Goal: Task Accomplishment & Management: Use online tool/utility

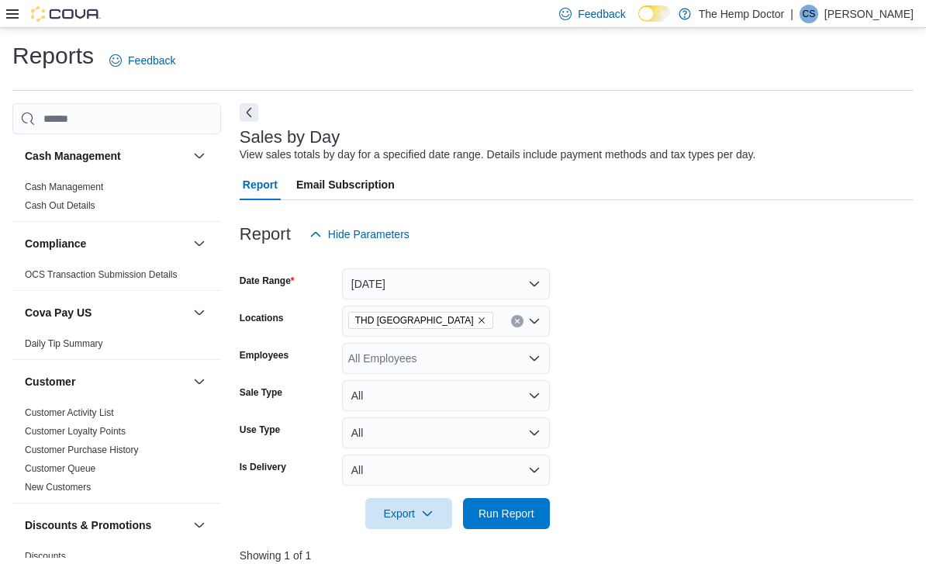
scroll to position [263, 19]
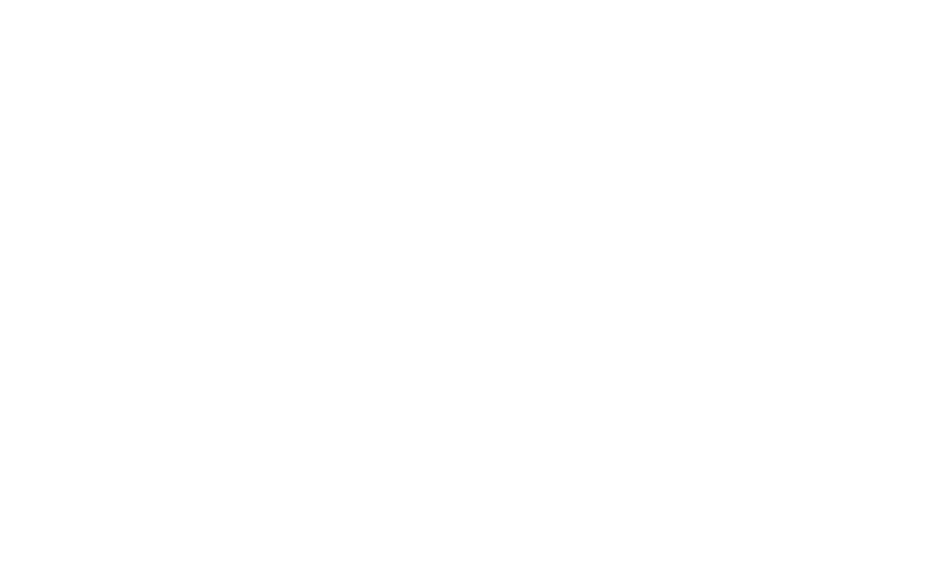
scroll to position [15, 19]
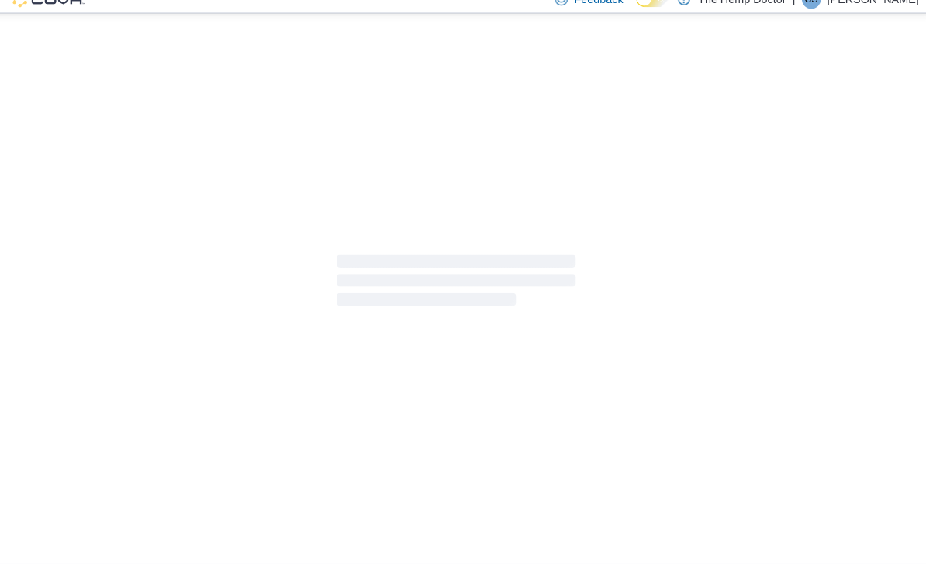
click at [498, 243] on div at bounding box center [463, 291] width 926 height 526
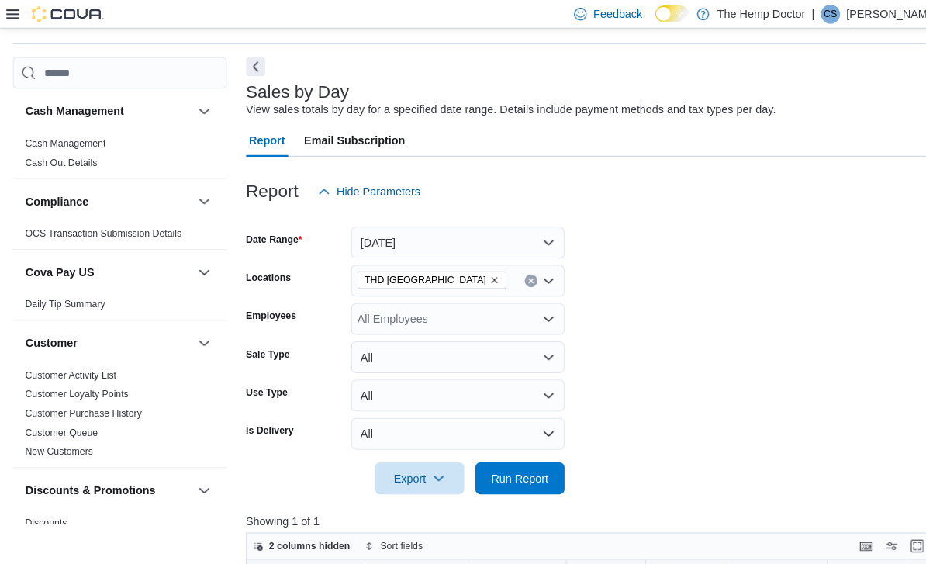
scroll to position [53, 0]
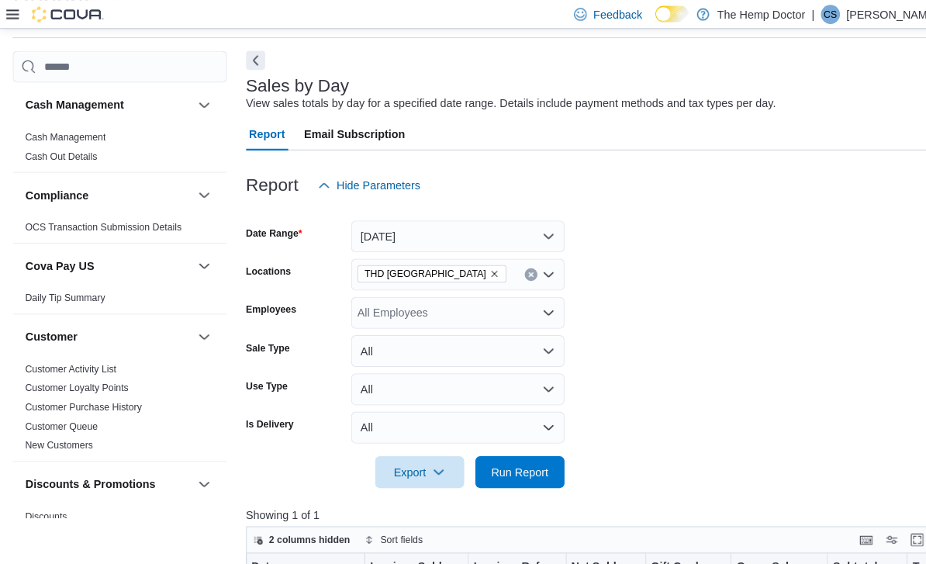
click at [536, 269] on icon "Open list of options" at bounding box center [534, 267] width 9 height 5
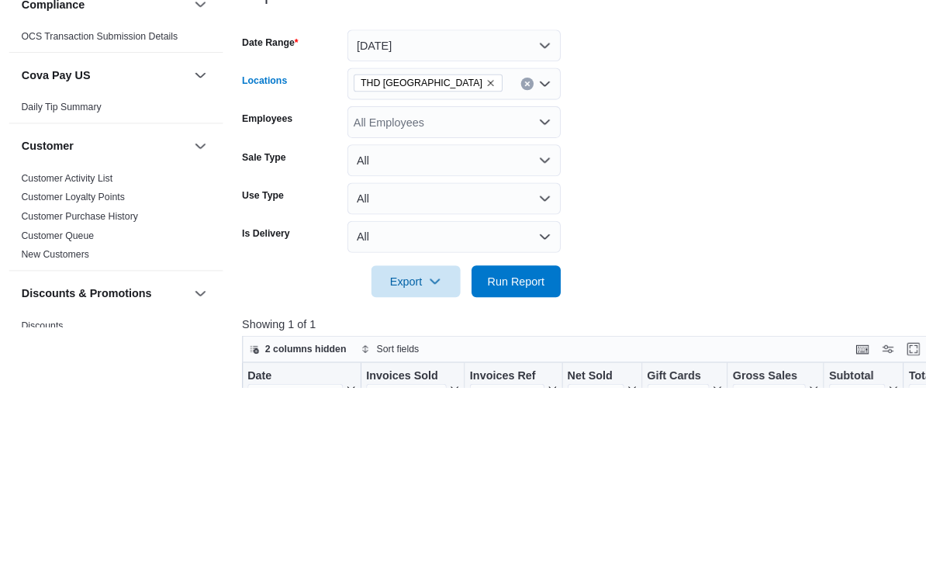
click at [532, 261] on icon "Open list of options" at bounding box center [534, 267] width 12 height 12
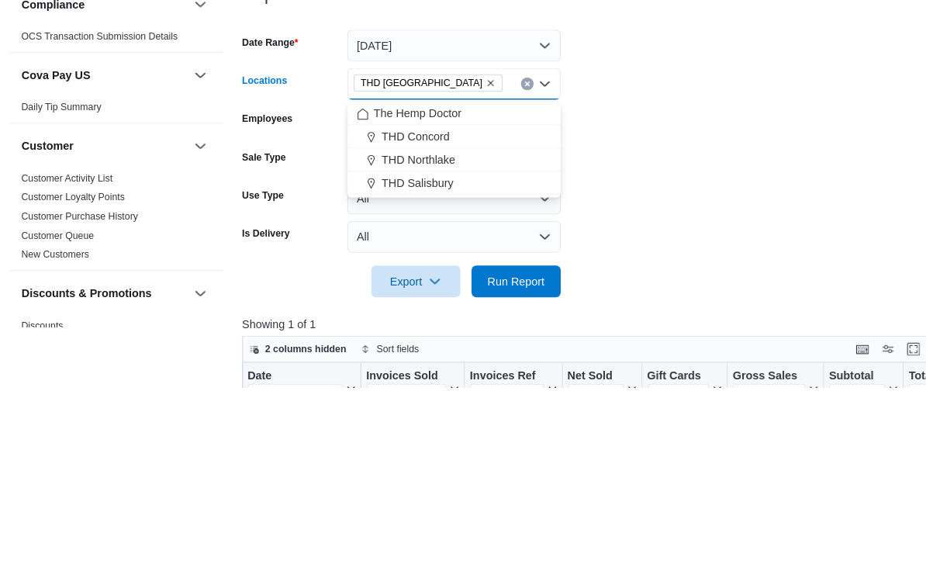
click at [467, 311] on div "THD Concord" at bounding box center [445, 319] width 189 height 16
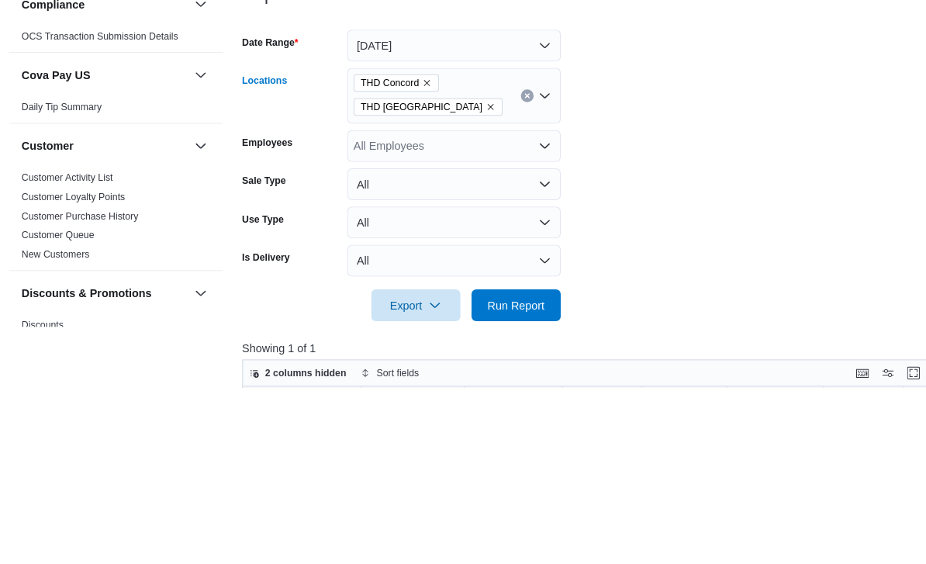
click at [625, 196] on form "Date Range [DATE] Locations THD [GEOGRAPHIC_DATA] [GEOGRAPHIC_DATA] [GEOGRAPHIC…" at bounding box center [577, 347] width 674 height 302
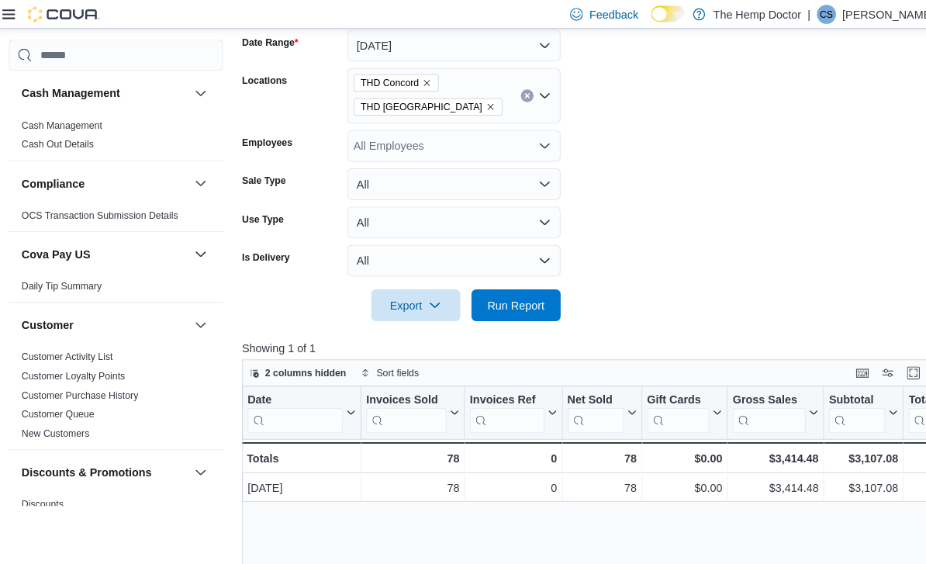
click at [477, 103] on icon "Remove THD Mooresville from selection in this group" at bounding box center [481, 103] width 9 height 9
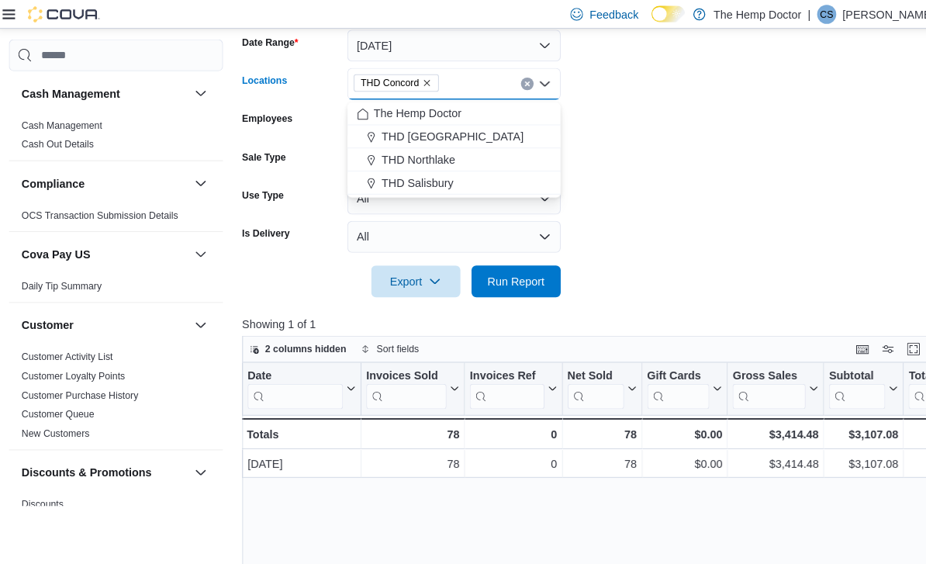
click at [523, 264] on span "Run Report" at bounding box center [506, 273] width 68 height 31
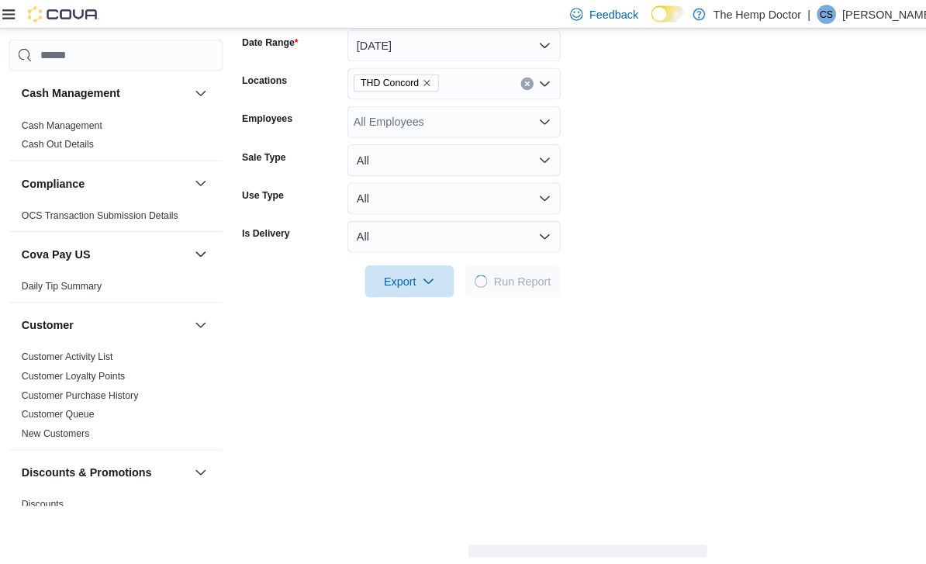
scroll to position [240, 0]
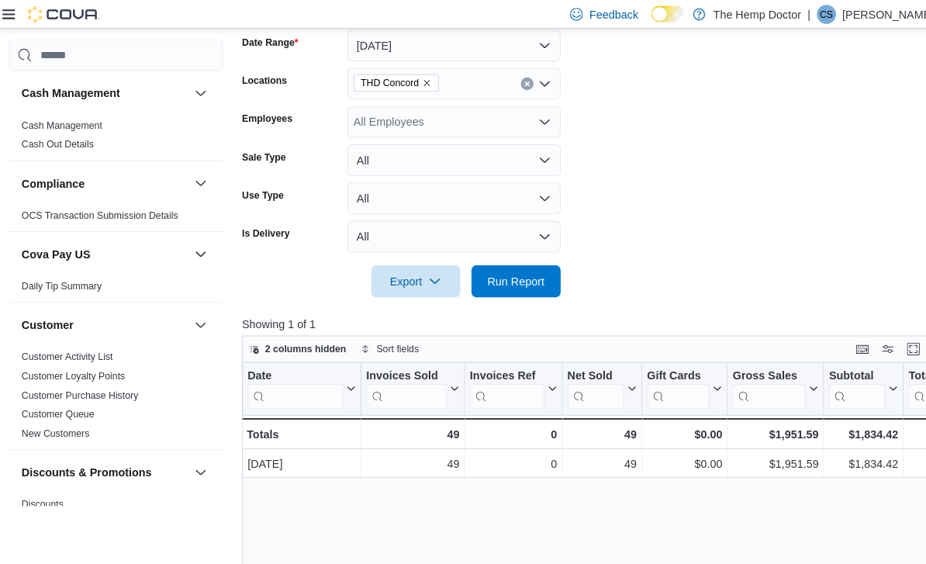
click at [536, 81] on icon "Open list of options" at bounding box center [534, 81] width 12 height 12
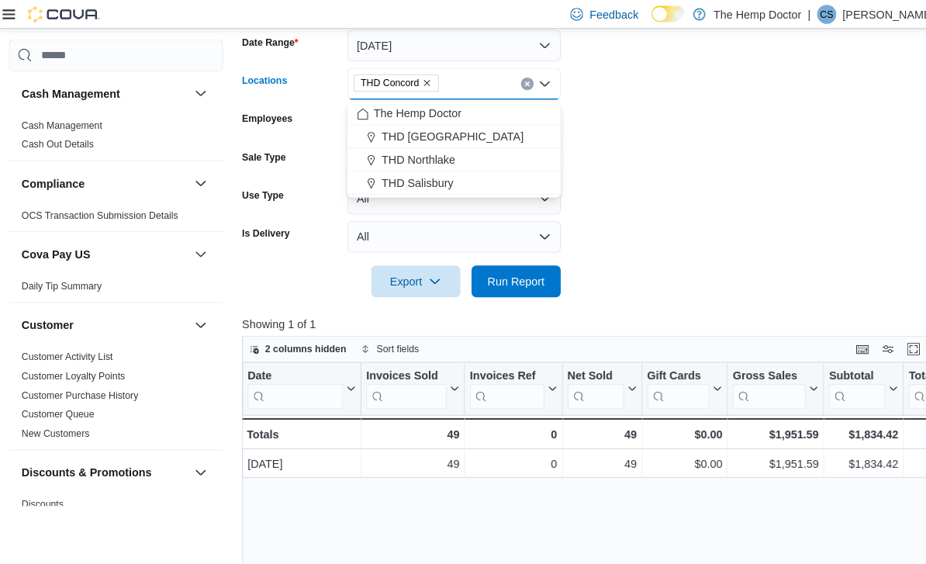
click at [466, 155] on div "THD Northlake" at bounding box center [445, 155] width 189 height 16
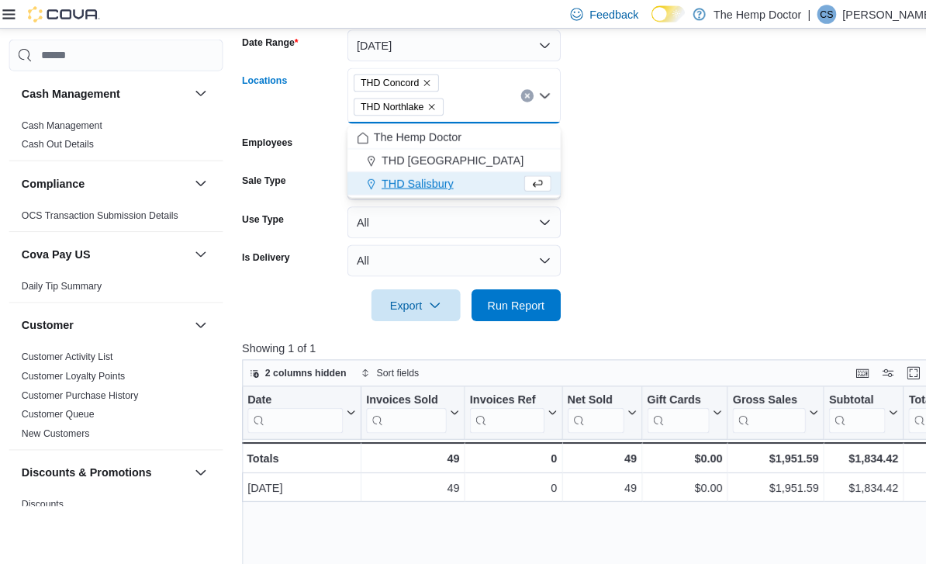
click at [421, 78] on icon "Remove THD Concord from selection in this group" at bounding box center [419, 80] width 9 height 9
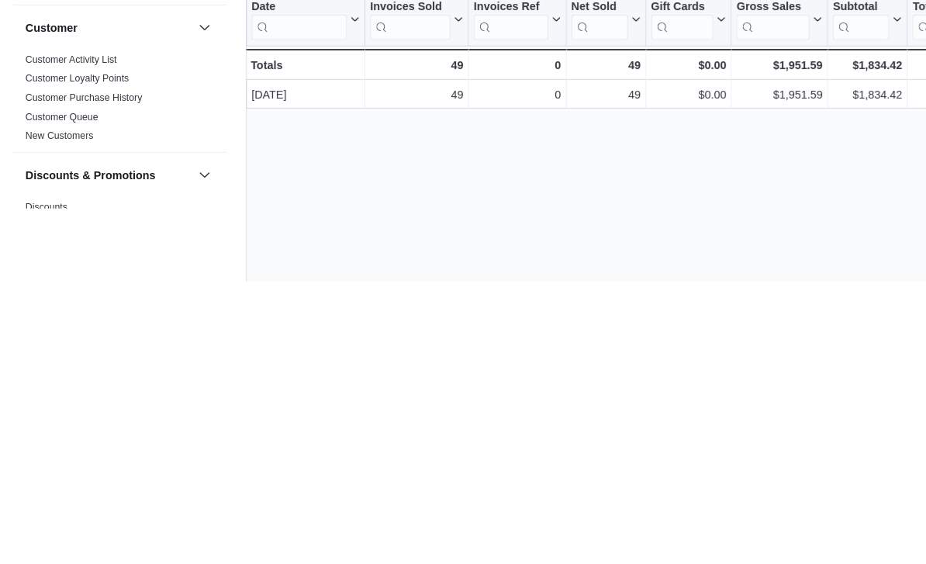
scroll to position [333, 0]
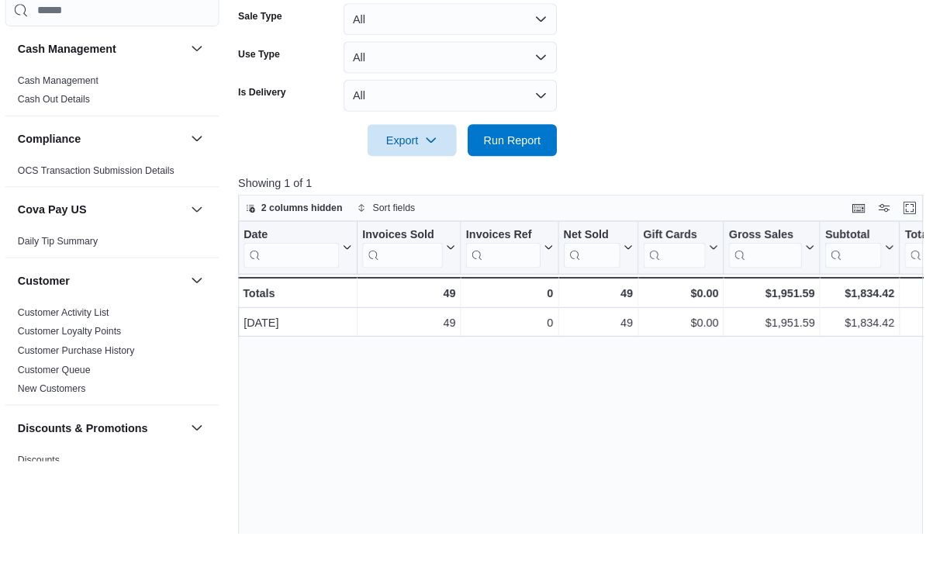
click at [490, 173] on span "Run Report" at bounding box center [506, 181] width 56 height 16
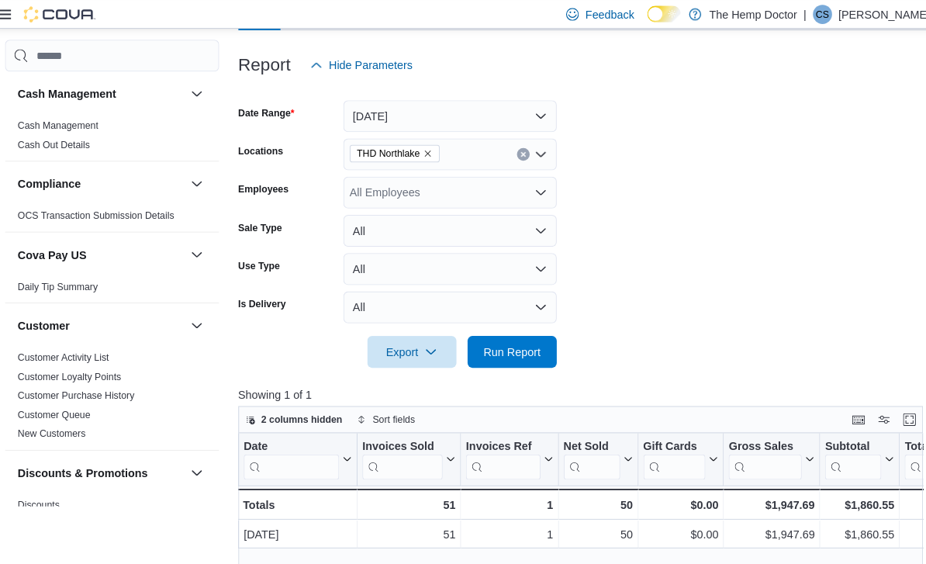
scroll to position [168, 0]
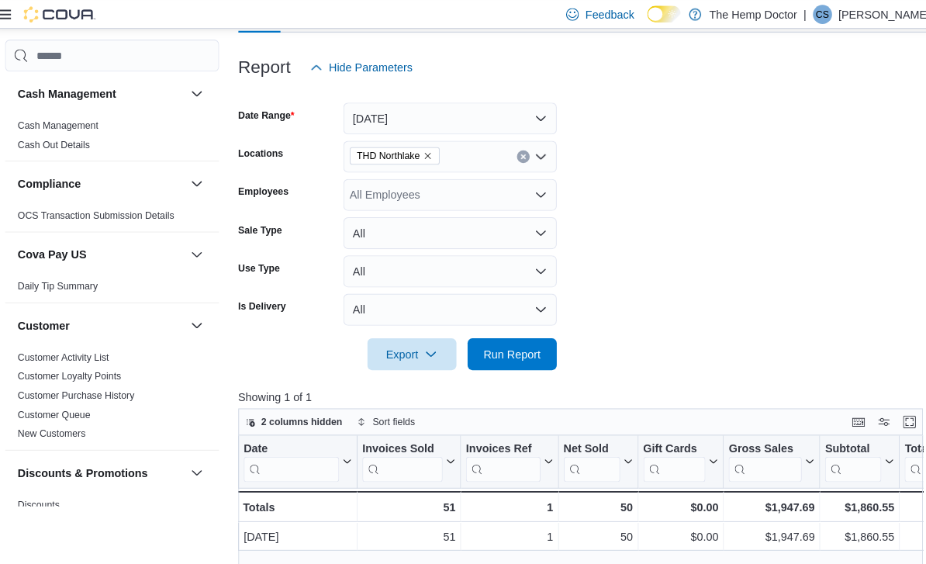
click at [530, 157] on icon "Open list of options" at bounding box center [534, 153] width 12 height 12
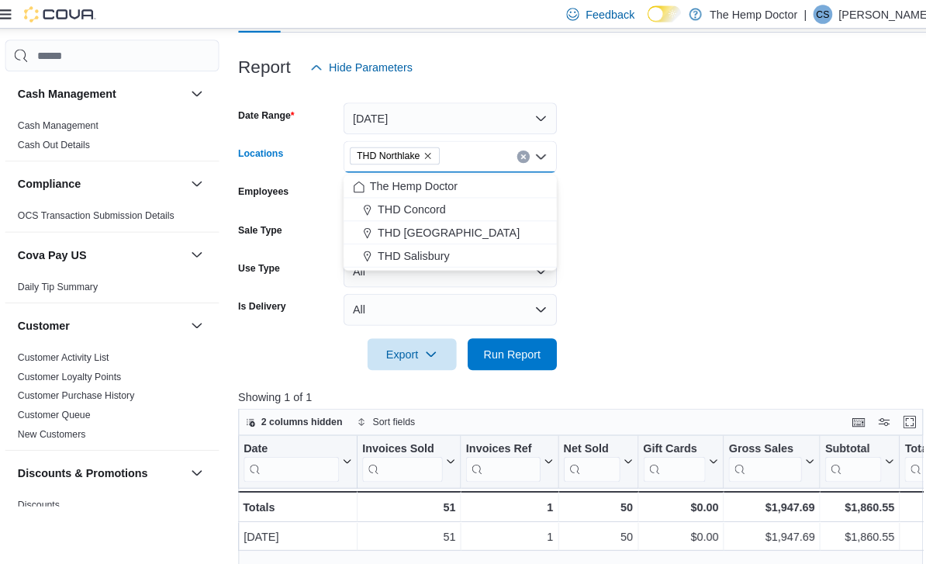
click at [455, 246] on div "THD Salisbury" at bounding box center [445, 249] width 189 height 16
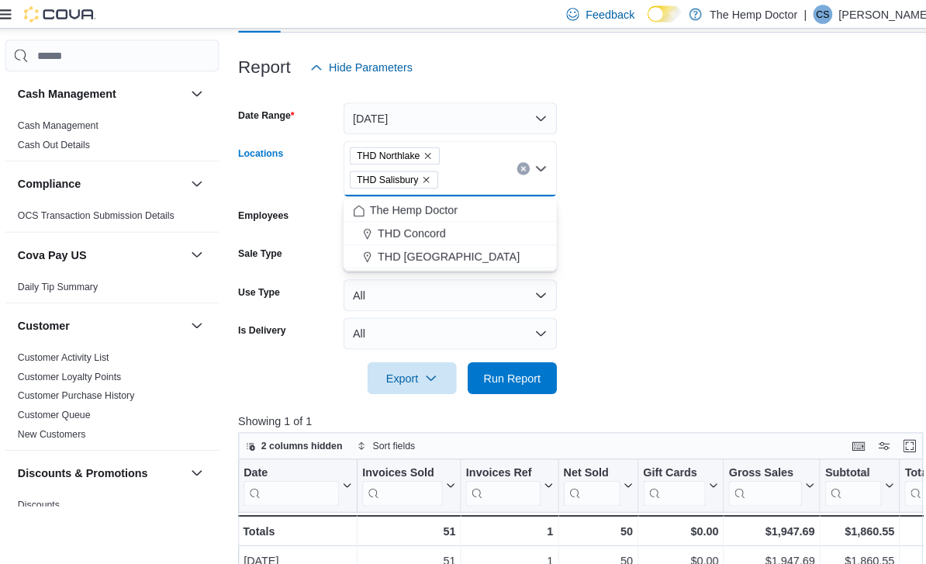
click at [423, 152] on icon "Remove THD Northlake from selection in this group" at bounding box center [424, 153] width 6 height 6
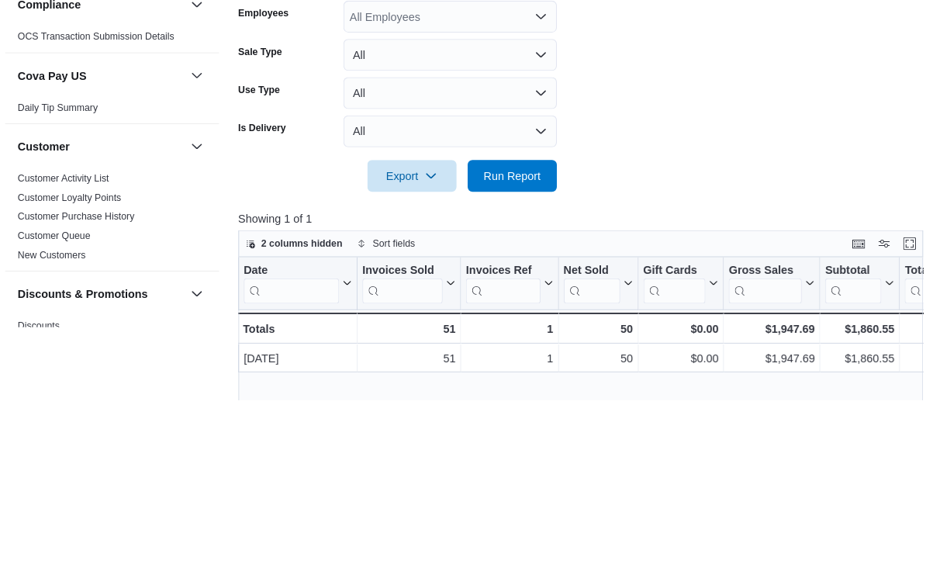
click at [502, 337] on span "Run Report" at bounding box center [506, 345] width 56 height 16
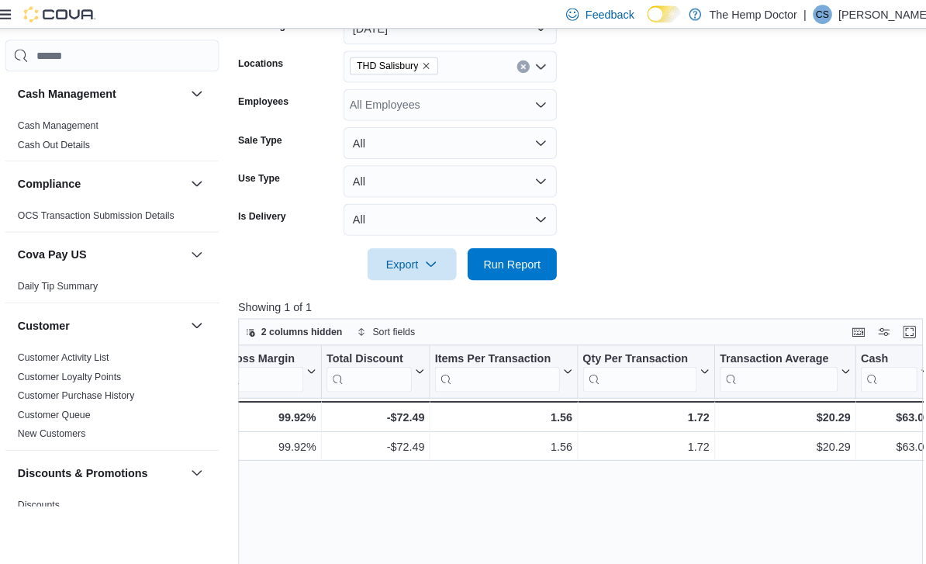
scroll to position [255, 0]
click at [530, 68] on icon "Open list of options" at bounding box center [534, 66] width 9 height 5
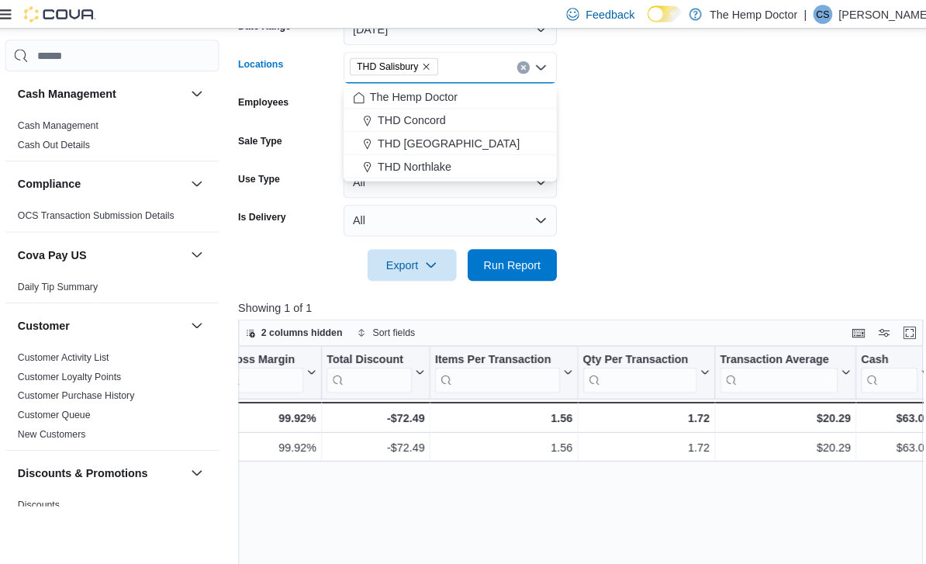
click at [452, 140] on div "THD [GEOGRAPHIC_DATA]" at bounding box center [445, 140] width 189 height 16
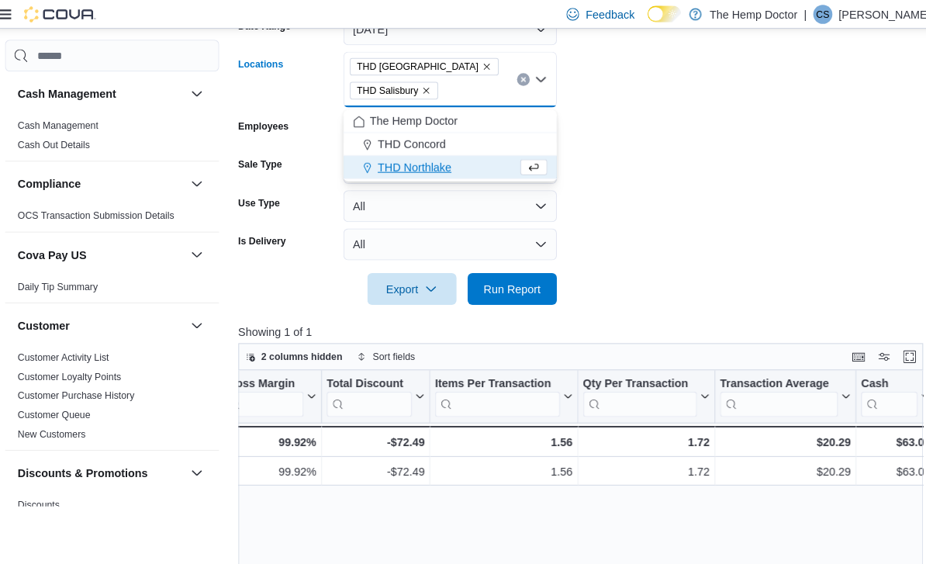
click at [422, 90] on icon "Remove THD Salisbury from selection in this group" at bounding box center [422, 88] width 9 height 9
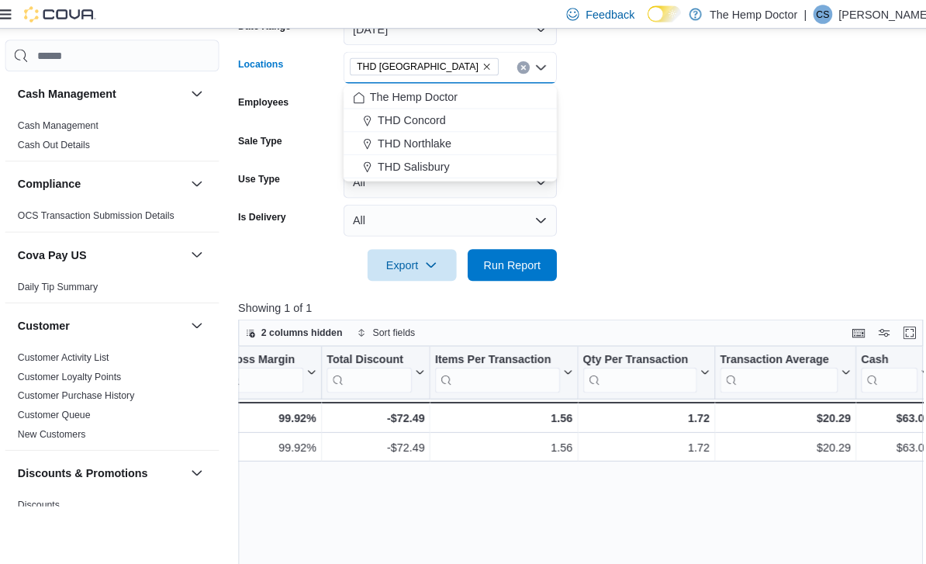
click at [615, 122] on form "Date Range [DATE] Locations [GEOGRAPHIC_DATA] [GEOGRAPHIC_DATA] Combo box. Sele…" at bounding box center [577, 134] width 674 height 279
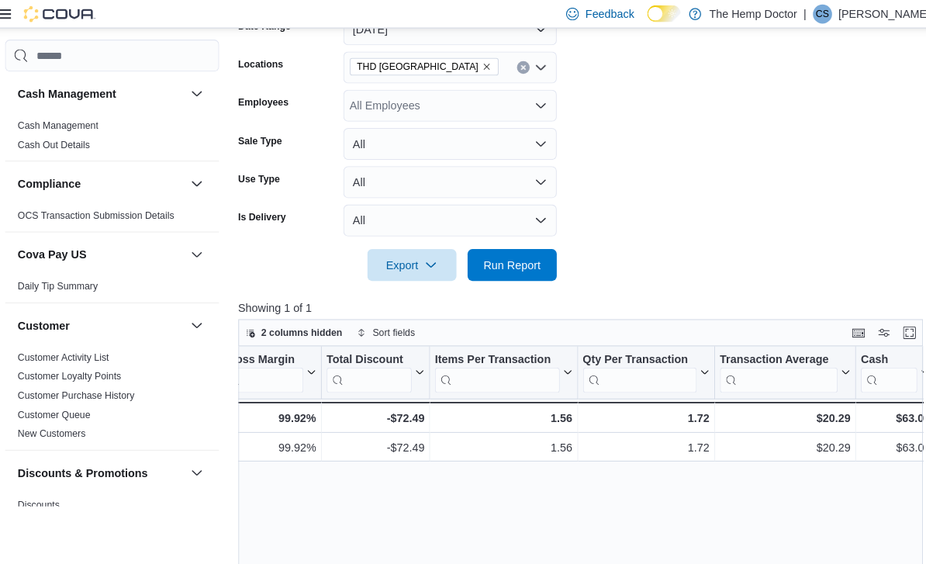
click at [502, 274] on span "Run Report" at bounding box center [506, 258] width 68 height 31
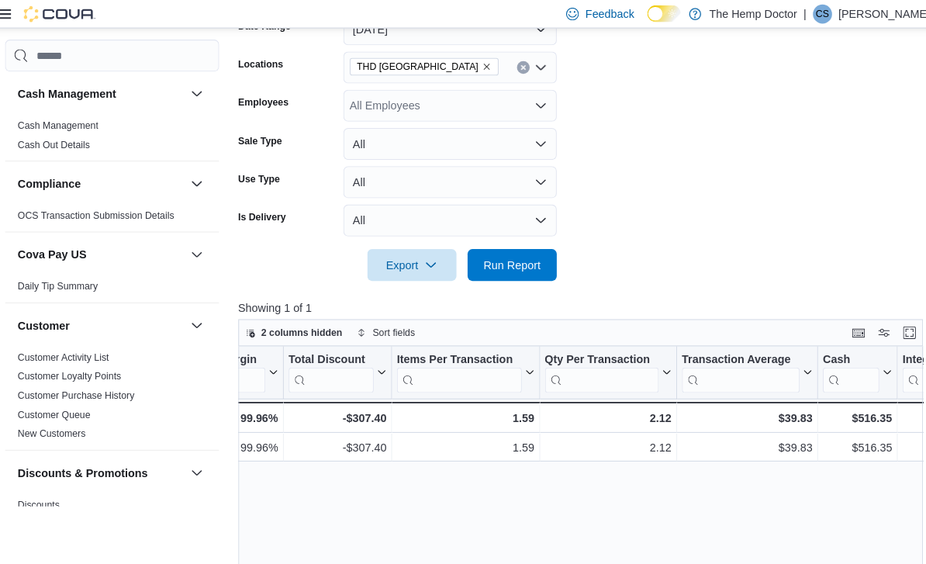
scroll to position [0, 1060]
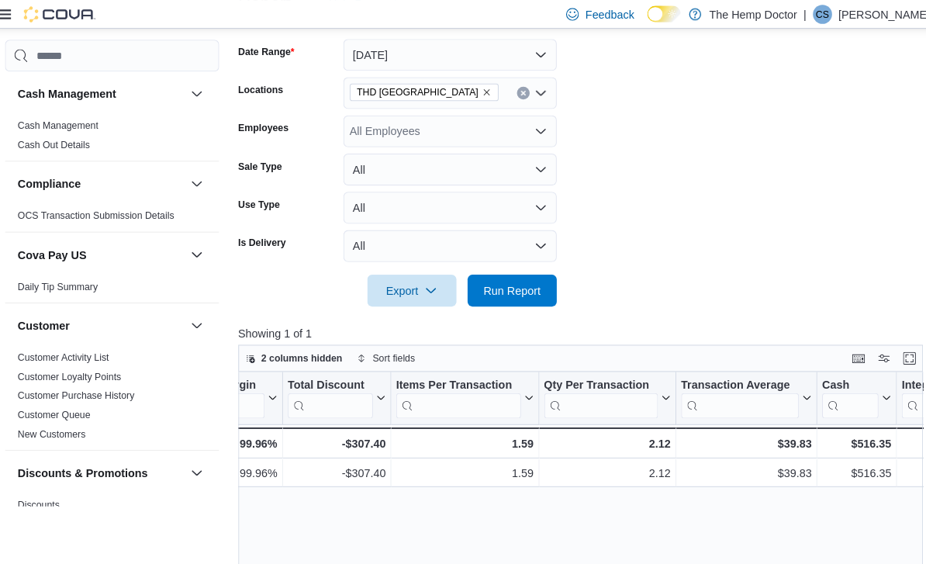
click at [529, 97] on icon "Open list of options" at bounding box center [534, 91] width 12 height 12
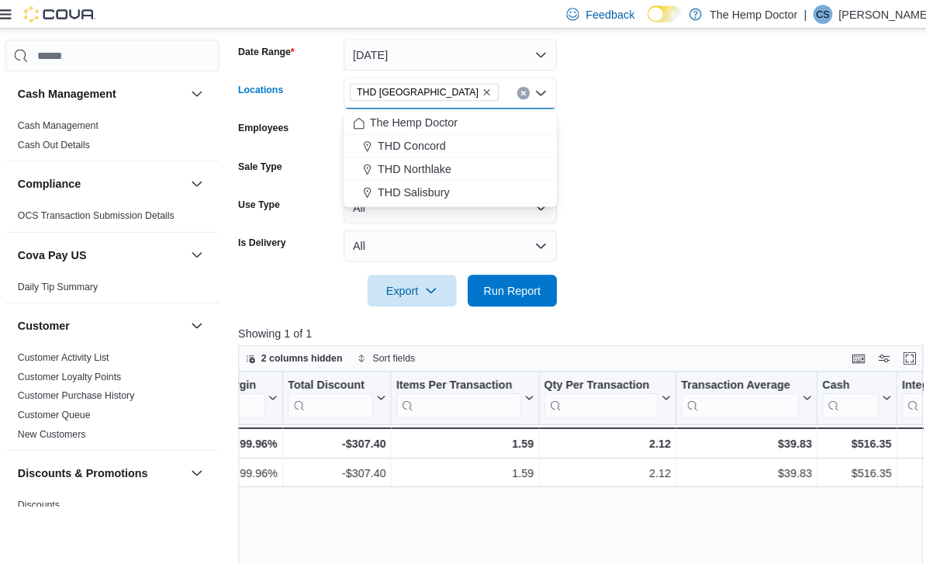
click at [448, 140] on div "THD Concord" at bounding box center [445, 142] width 189 height 16
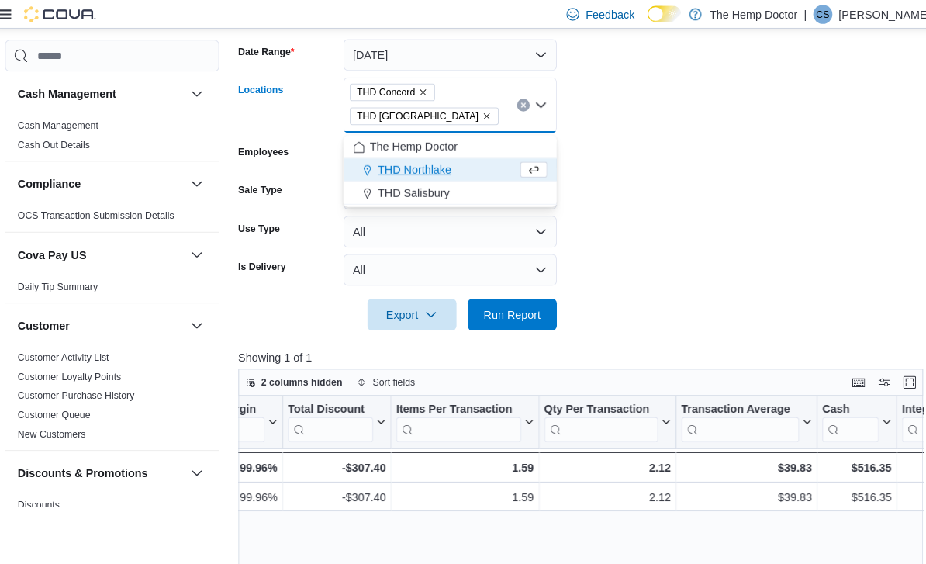
click at [415, 89] on icon "Remove THD Concord from selection in this group" at bounding box center [419, 89] width 9 height 9
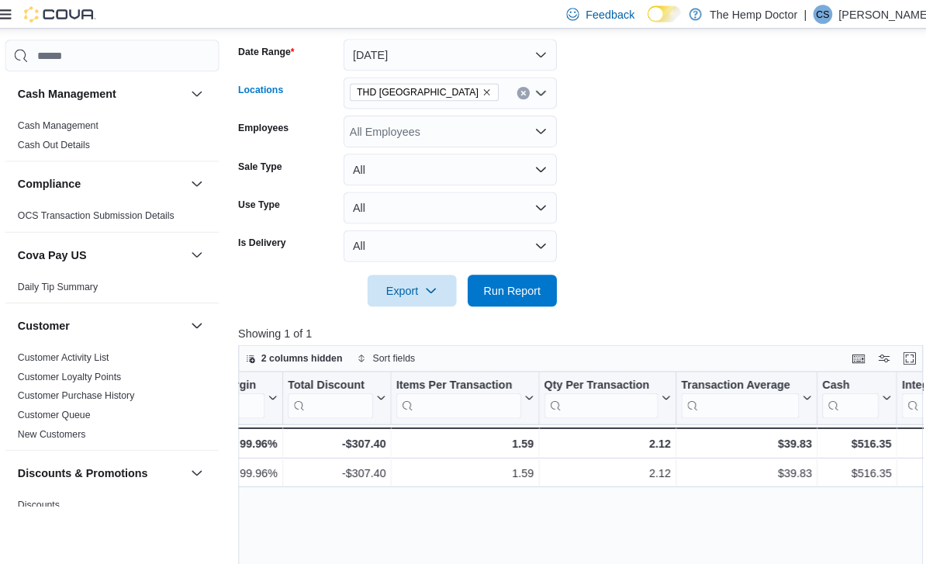
click at [627, 119] on form "Date Range [DATE] Locations [GEOGRAPHIC_DATA] [GEOGRAPHIC_DATA] Combo box. Sele…" at bounding box center [577, 158] width 674 height 279
click at [509, 285] on span "Run Report" at bounding box center [506, 283] width 56 height 16
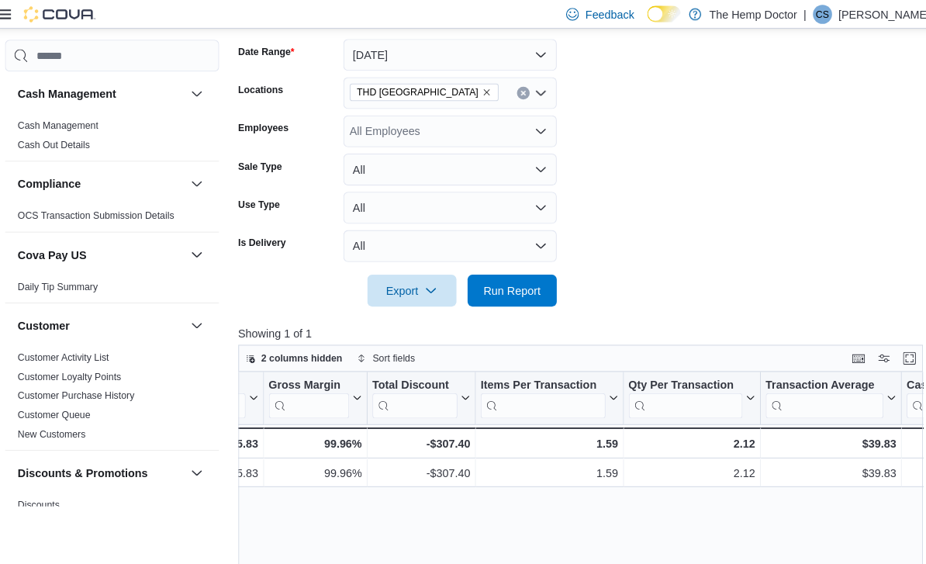
scroll to position [0, 981]
click at [528, 96] on icon "Open list of options" at bounding box center [534, 91] width 12 height 12
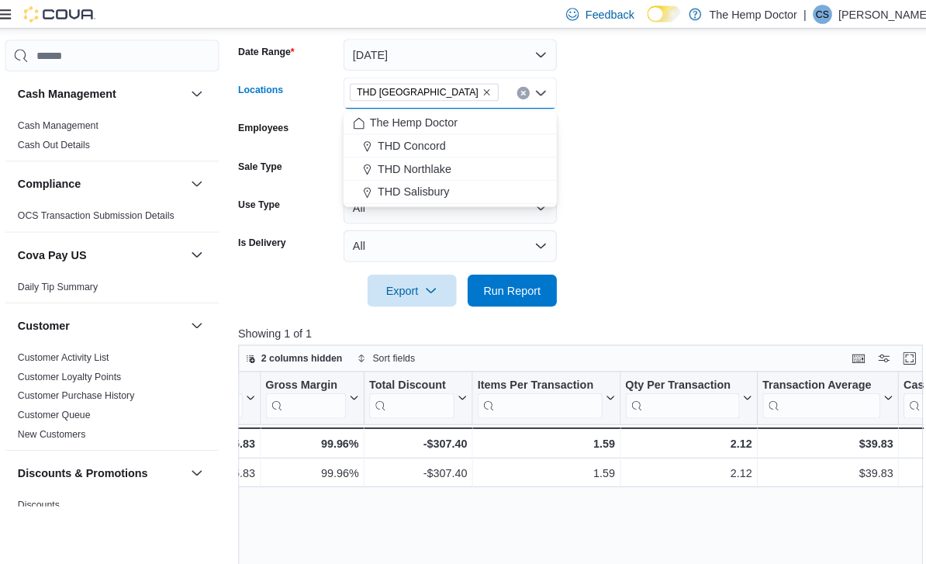
scroll to position [230, 0]
click at [440, 139] on div "THD Concord" at bounding box center [445, 142] width 189 height 16
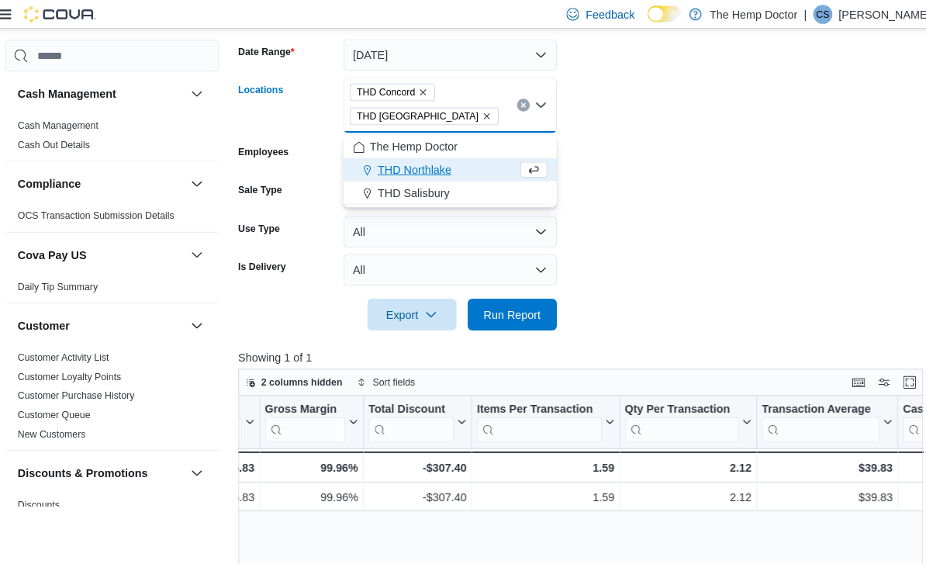
click at [477, 117] on icon "Remove THD Mooresville from selection in this group" at bounding box center [481, 113] width 9 height 9
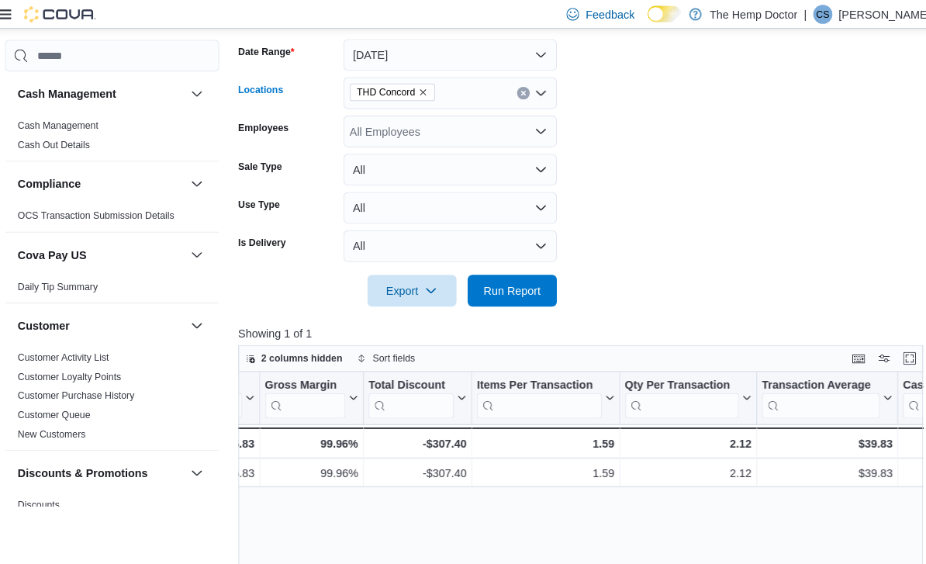
click at [638, 147] on form "Date Range [DATE] Locations THD [GEOGRAPHIC_DATA] Combo box. Selected. THD [GEO…" at bounding box center [577, 158] width 674 height 279
click at [501, 291] on span "Run Report" at bounding box center [506, 283] width 56 height 16
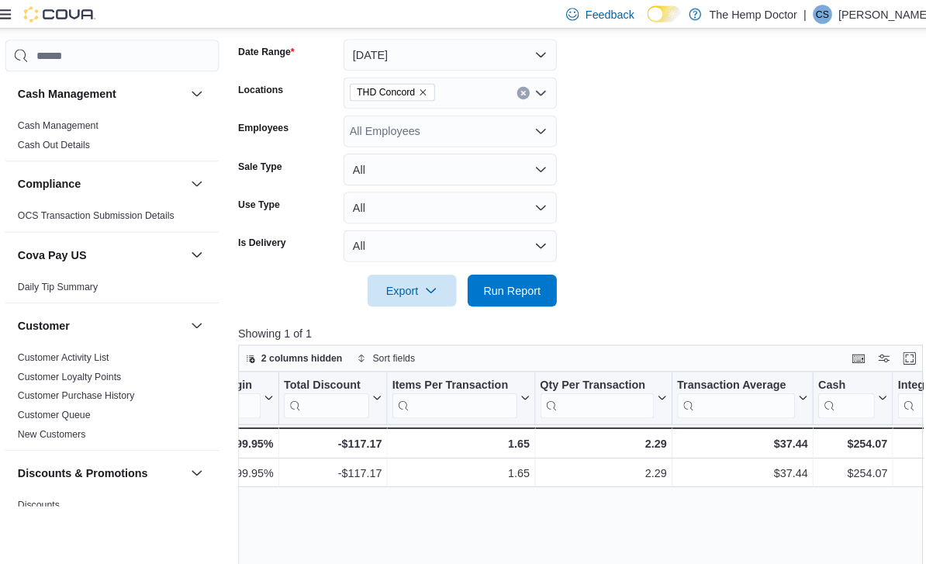
scroll to position [0, 1064]
click at [533, 91] on div "THD Concord" at bounding box center [446, 90] width 208 height 31
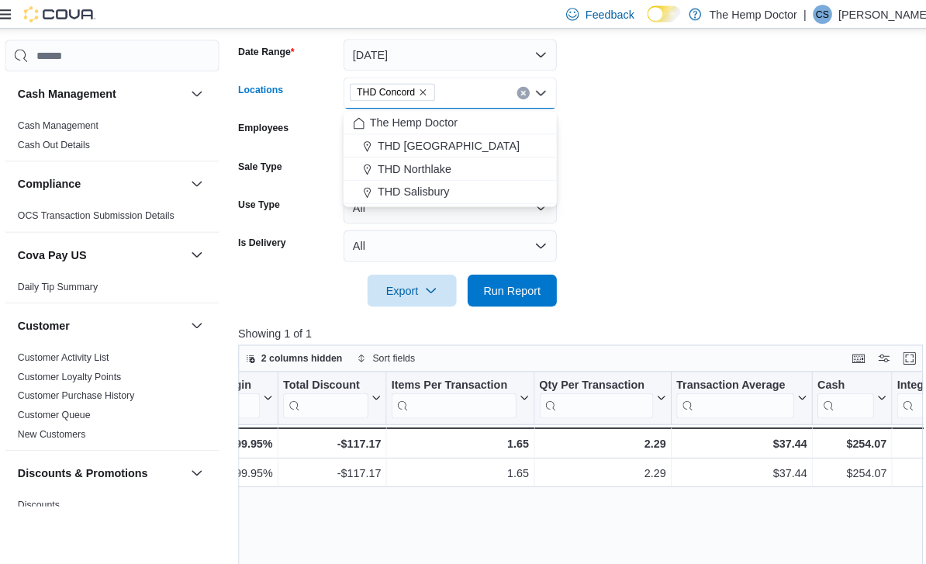
scroll to position [230, 0]
click at [679, 141] on form "Date Range [DATE] Locations THD [GEOGRAPHIC_DATA] Combo box. Selected. THD [GEO…" at bounding box center [577, 158] width 674 height 279
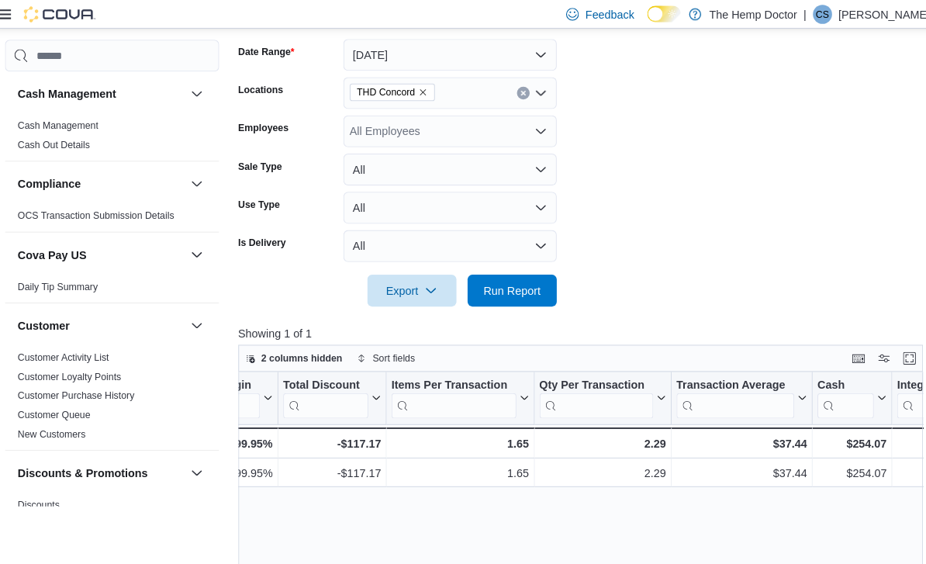
click at [528, 95] on icon "Open list of options" at bounding box center [534, 91] width 12 height 12
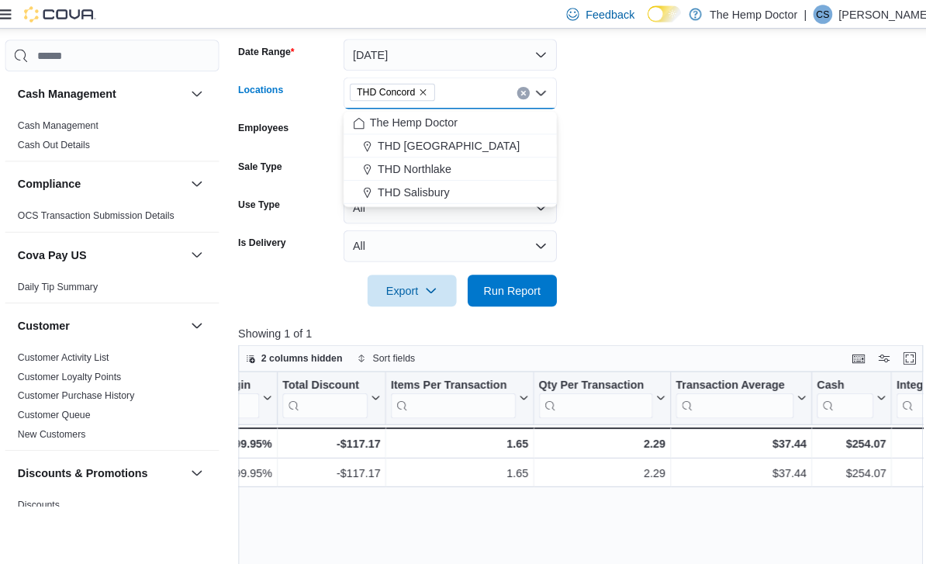
click at [448, 162] on div "THD Northlake" at bounding box center [445, 165] width 189 height 16
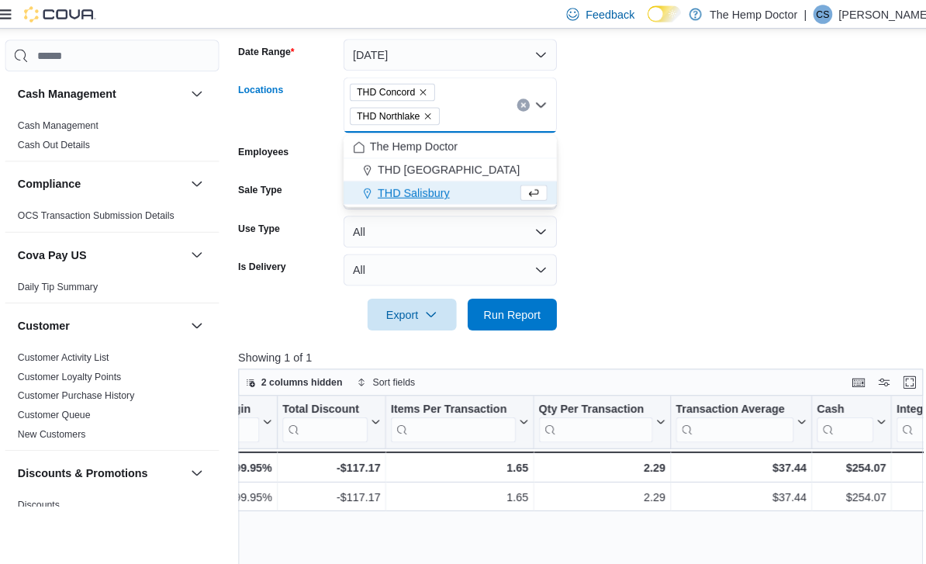
click at [417, 88] on icon "Remove THD Concord from selection in this group" at bounding box center [419, 89] width 9 height 9
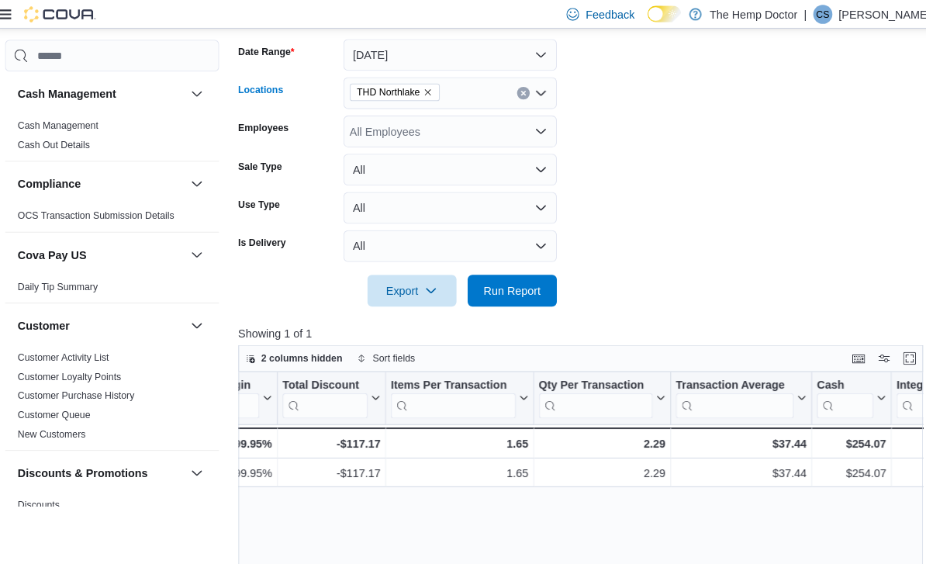
click at [643, 126] on form "Date Range [DATE] Locations [GEOGRAPHIC_DATA] [GEOGRAPHIC_DATA] Combo box. Sele…" at bounding box center [577, 158] width 674 height 279
click at [512, 285] on span "Run Report" at bounding box center [506, 283] width 56 height 16
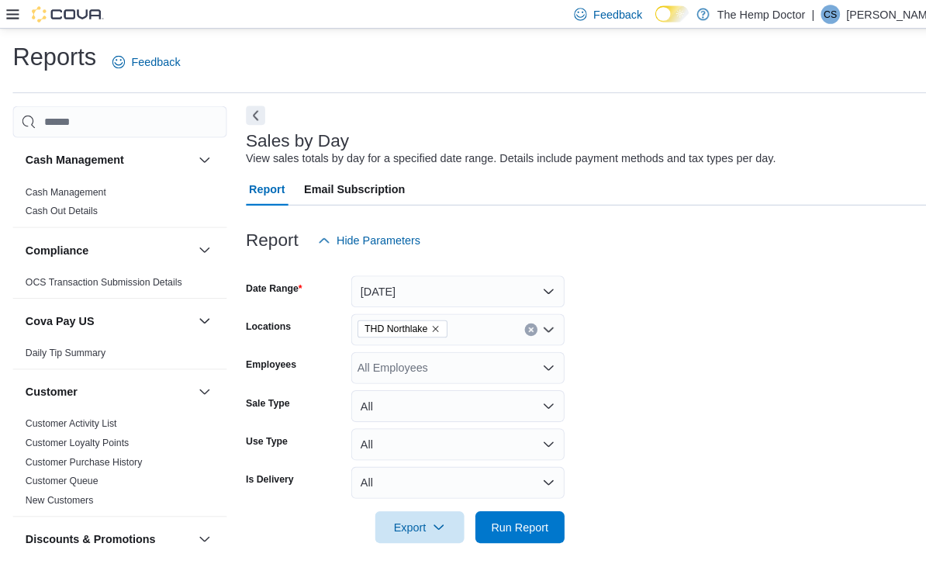
click at [537, 290] on button "[DATE]" at bounding box center [446, 283] width 208 height 31
click at [650, 252] on div at bounding box center [577, 259] width 674 height 19
click at [534, 327] on icon "Open list of options" at bounding box center [534, 321] width 12 height 12
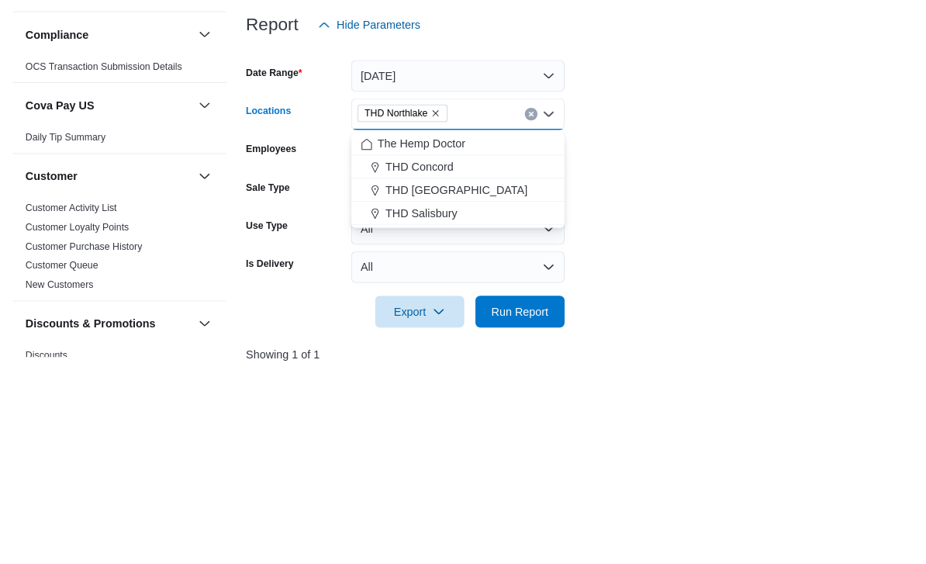
click at [450, 342] on span "The Hemp Doctor" at bounding box center [409, 350] width 85 height 16
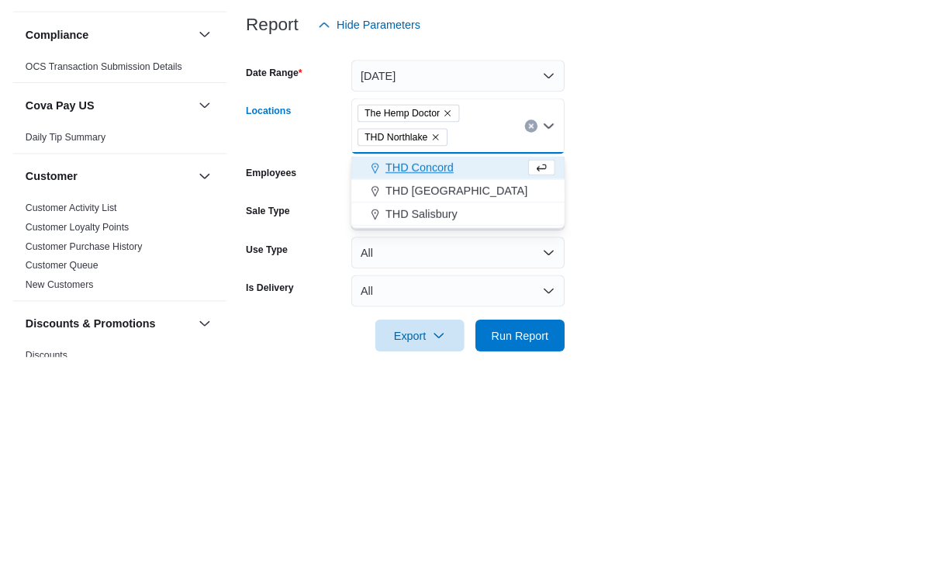
click at [429, 339] on icon "Remove THD Northlake from selection in this group" at bounding box center [423, 343] width 9 height 9
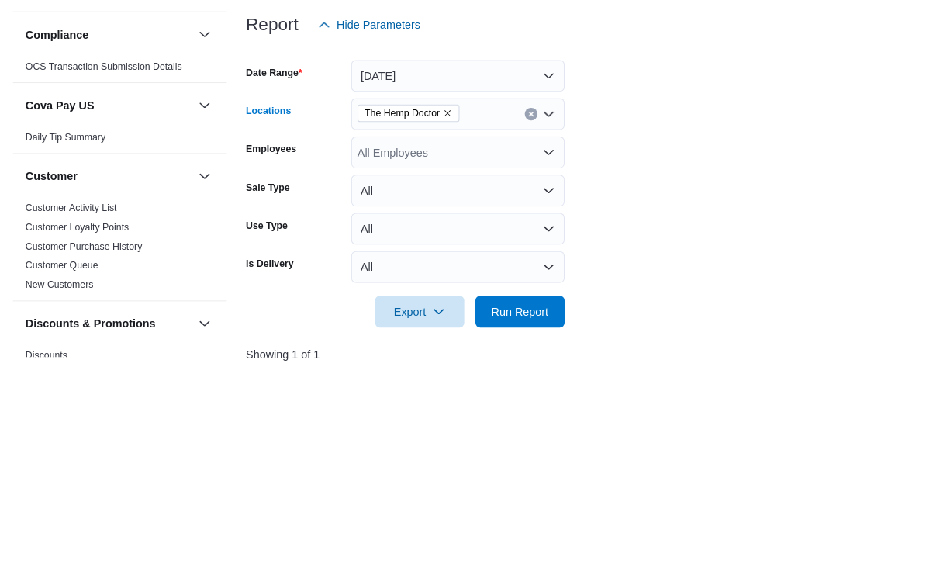
click at [619, 250] on form "Date Range [DATE] Locations The Hemp Doctor Combo box. Selected. The Hemp Docto…" at bounding box center [577, 389] width 674 height 279
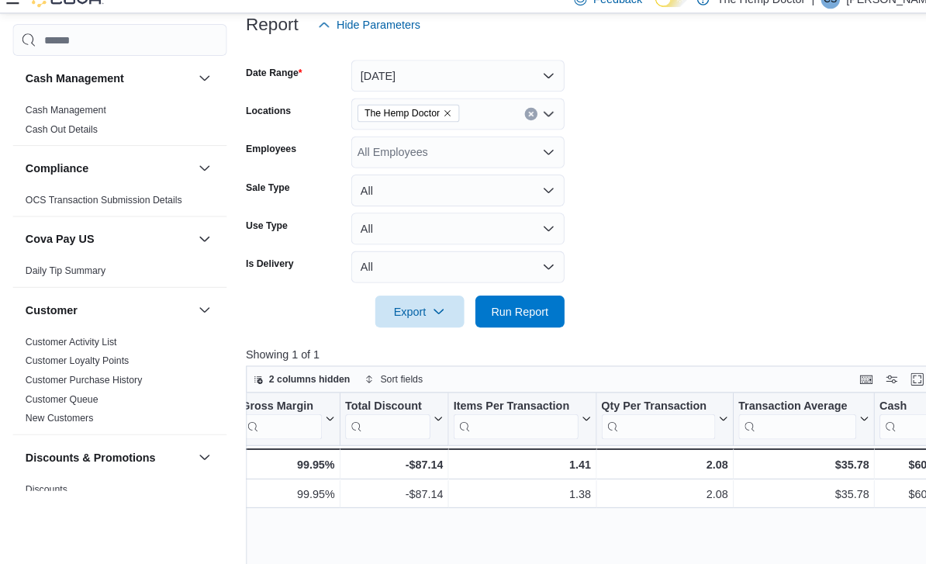
click at [519, 310] on span "Run Report" at bounding box center [506, 318] width 56 height 16
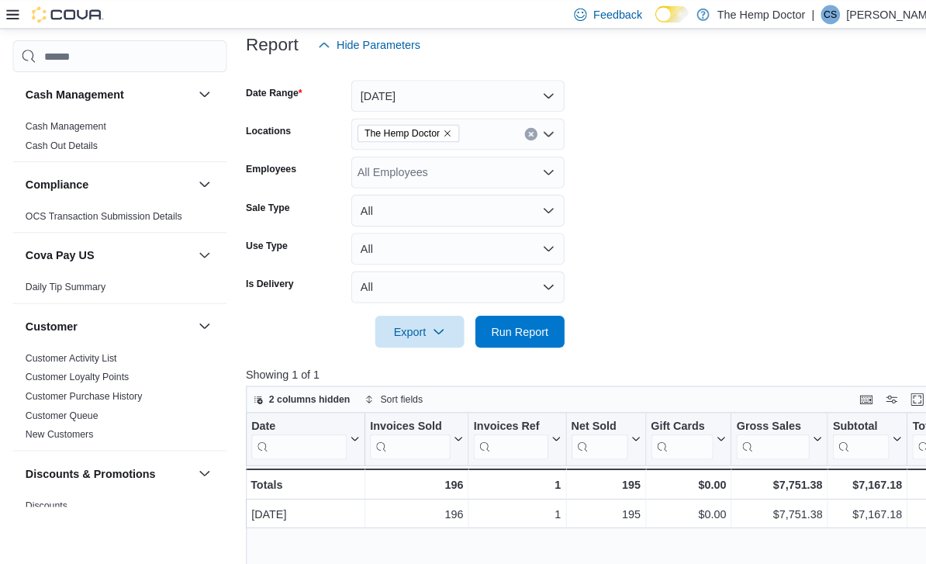
scroll to position [190, 0]
click at [516, 323] on span "Run Report" at bounding box center [506, 324] width 56 height 16
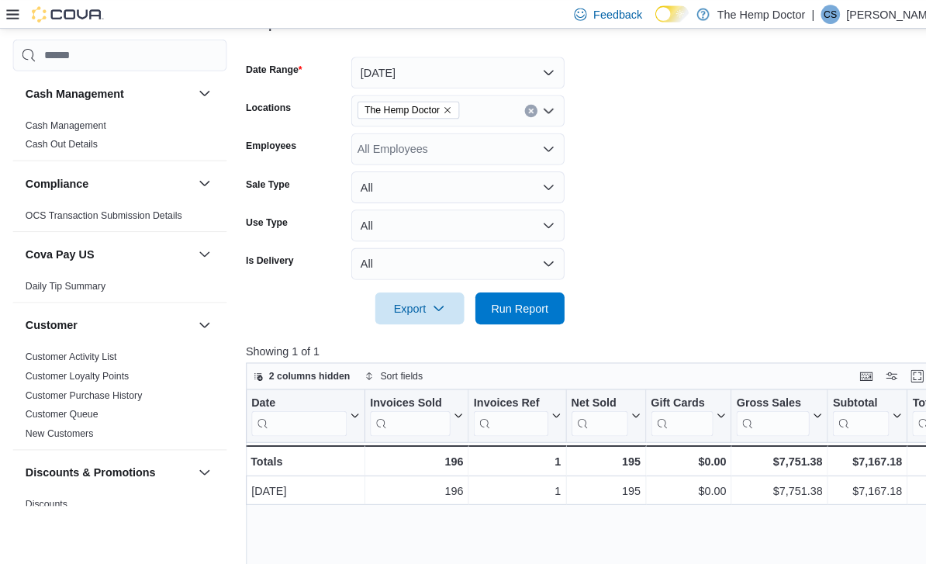
scroll to position [178, 0]
